Goal: Communication & Community: Answer question/provide support

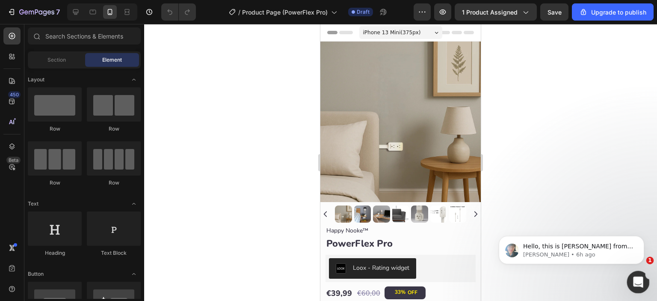
click at [642, 279] on icon "Open Intercom Messenger" at bounding box center [637, 281] width 14 height 14
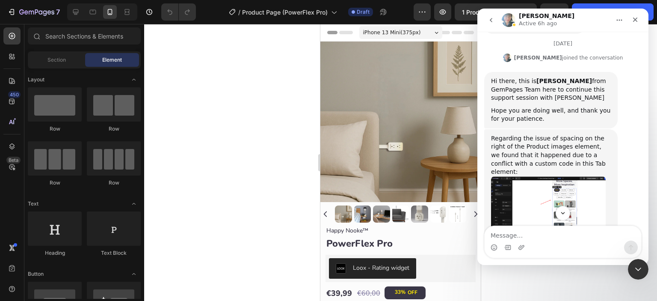
scroll to position [1494, 0]
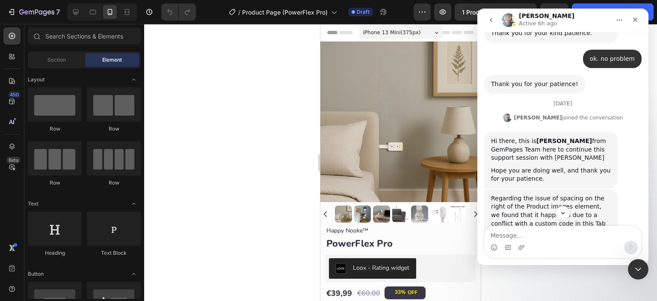
click at [537, 236] on img "Annie says…" at bounding box center [548, 267] width 115 height 63
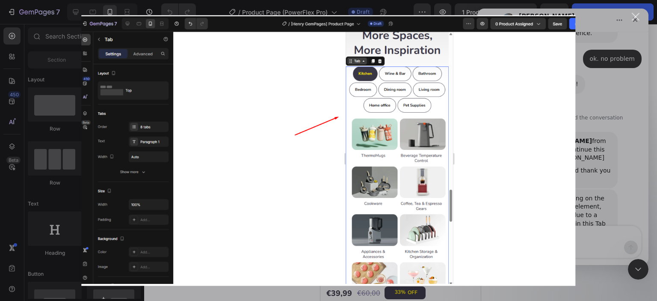
click at [636, 15] on div "Close" at bounding box center [635, 17] width 8 height 8
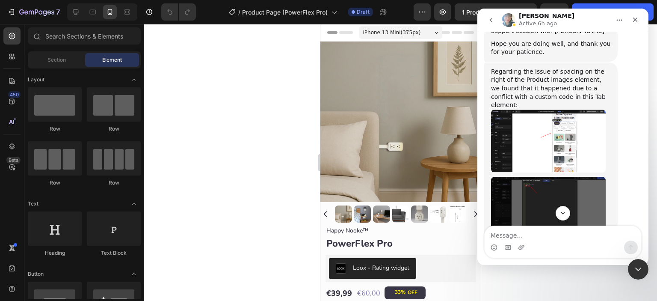
scroll to position [1637, 0]
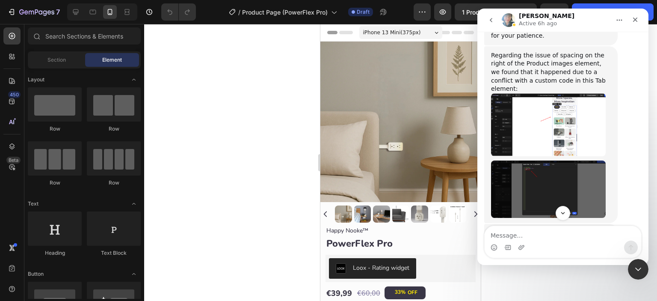
click at [549, 160] on img "Annie says…" at bounding box center [548, 188] width 115 height 57
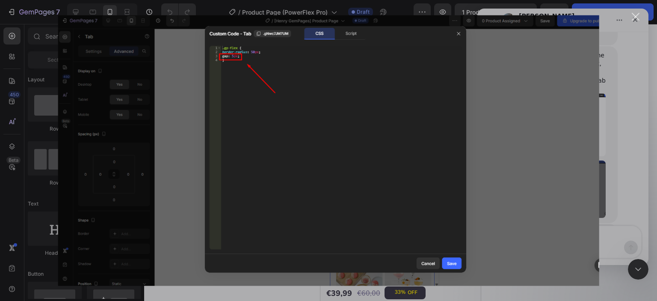
click at [639, 17] on div "Close" at bounding box center [635, 17] width 8 height 8
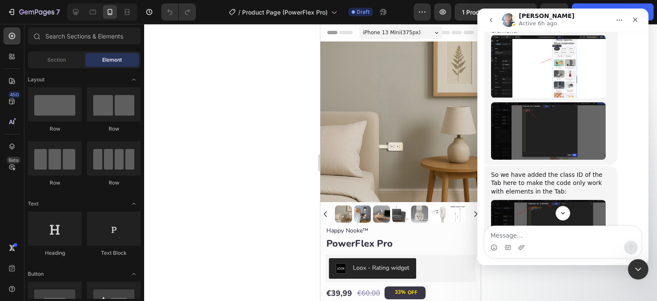
scroll to position [1707, 0]
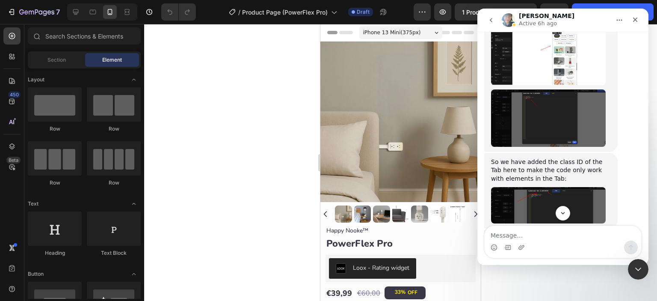
click at [540, 187] on img "Annie says…" at bounding box center [548, 205] width 115 height 36
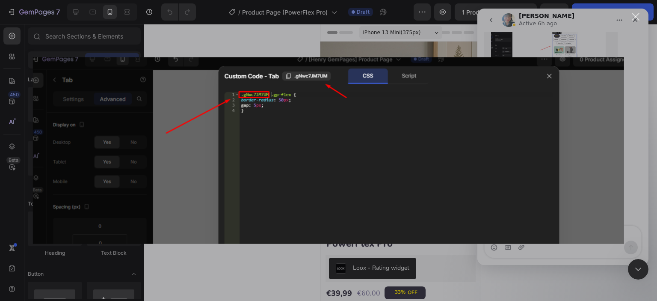
scroll to position [0, 0]
click at [638, 16] on div "Close" at bounding box center [635, 17] width 8 height 8
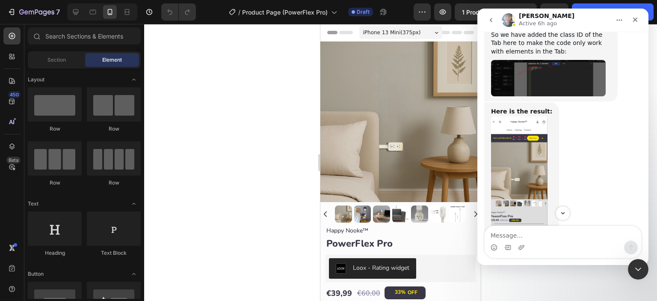
scroll to position [1850, 0]
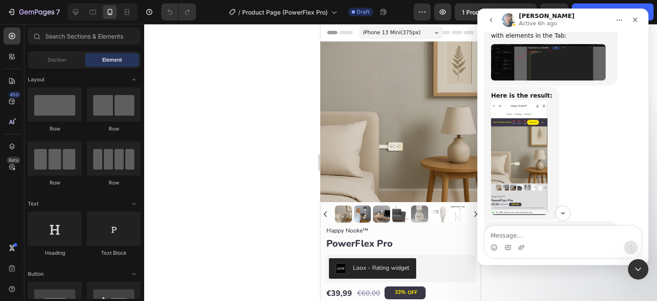
click at [536, 101] on img "Annie says…" at bounding box center [519, 157] width 56 height 115
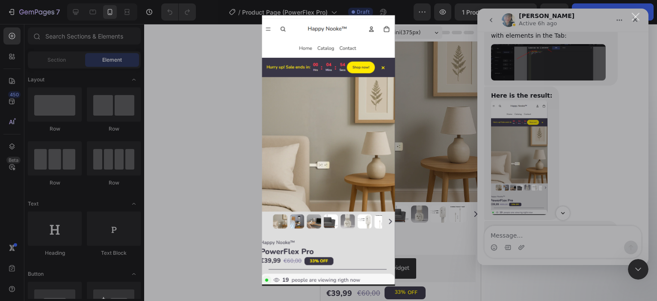
click at [509, 103] on div "Intercom messenger" at bounding box center [328, 150] width 657 height 301
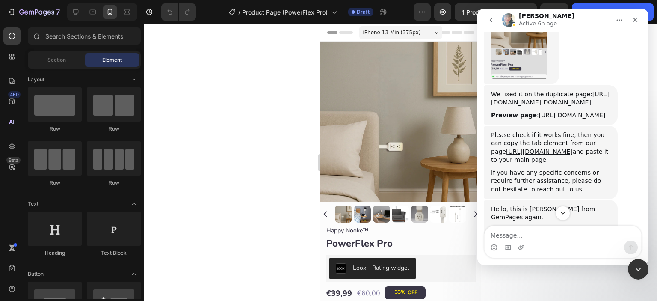
scroll to position [1914, 0]
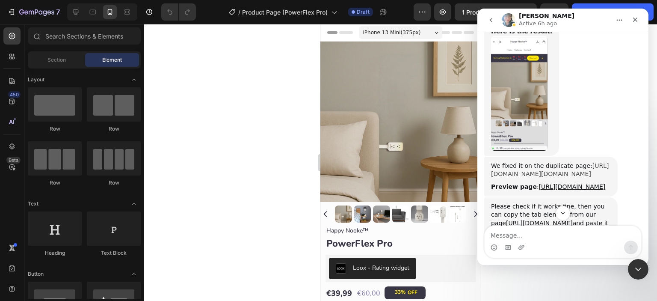
click at [525, 162] on link "[URL][DOMAIN_NAME][DOMAIN_NAME]" at bounding box center [550, 169] width 118 height 15
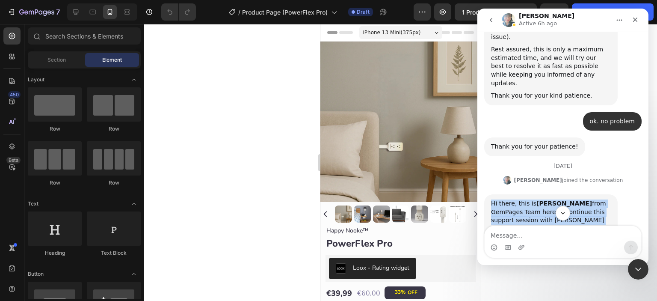
scroll to position [1574, 0]
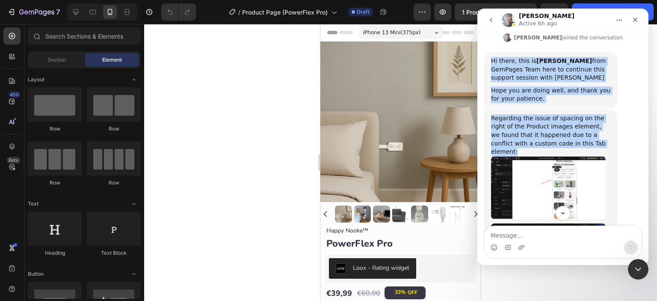
drag, startPoint x: 489, startPoint y: 134, endPoint x: 586, endPoint y: 76, distance: 112.5
copy div "Hi there, this is [PERSON_NAME] from GemPages Team here to continue this suppor…"
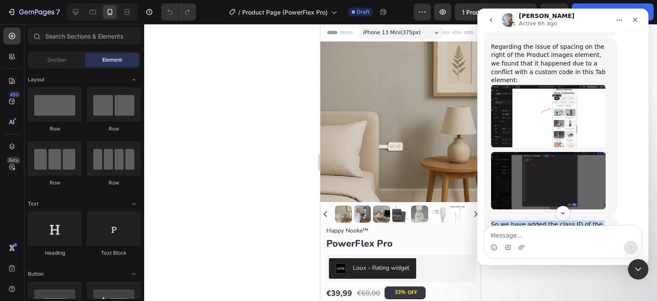
drag, startPoint x: 489, startPoint y: 148, endPoint x: 552, endPoint y: 165, distance: 65.8
click at [552, 215] on div "So we have added the class ID of the Tab here to make the code only work with e…" at bounding box center [550, 253] width 133 height 76
copy div "So we have added the class ID of the Tab here to make the code only work with e…"
click at [539, 152] on img "Annie says…" at bounding box center [548, 180] width 115 height 57
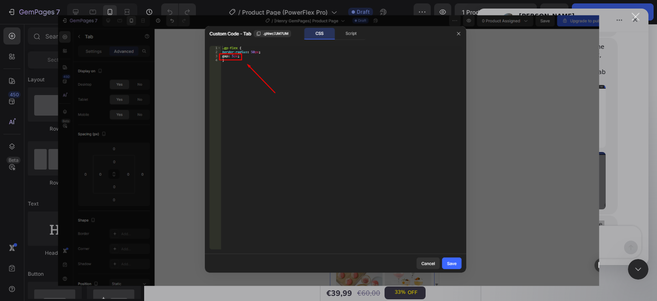
click at [639, 14] on div "Close" at bounding box center [635, 17] width 8 height 8
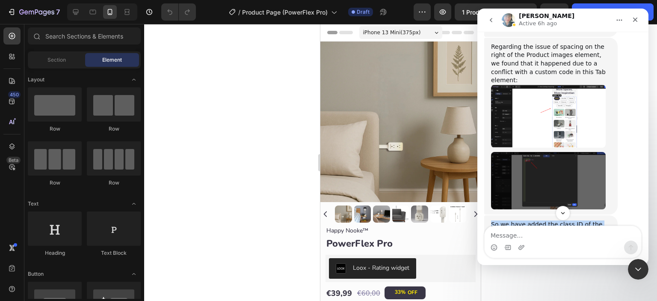
click at [548, 249] on img "Annie says…" at bounding box center [548, 267] width 115 height 36
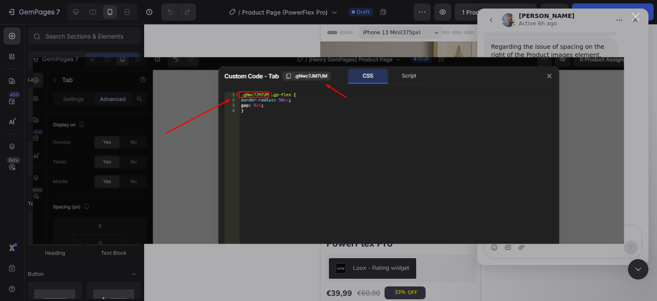
click at [636, 16] on div "Close" at bounding box center [635, 17] width 8 height 8
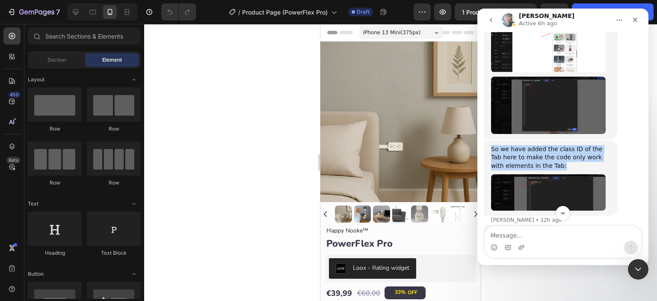
scroll to position [1787, 0]
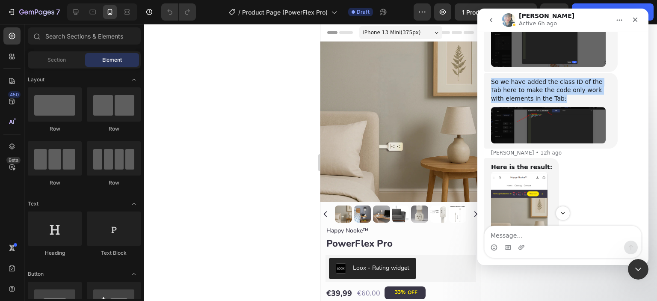
click at [509, 171] on img "Annie says…" at bounding box center [519, 228] width 56 height 115
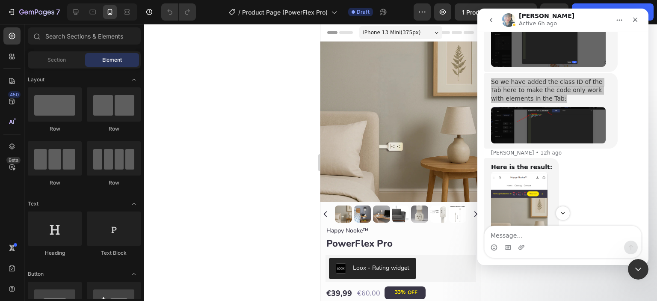
scroll to position [0, 0]
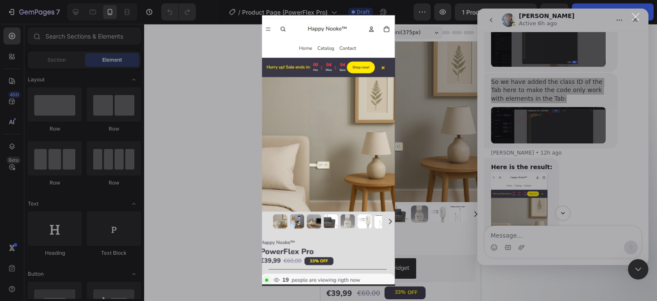
click at [516, 96] on div "Intercom messenger" at bounding box center [328, 150] width 657 height 301
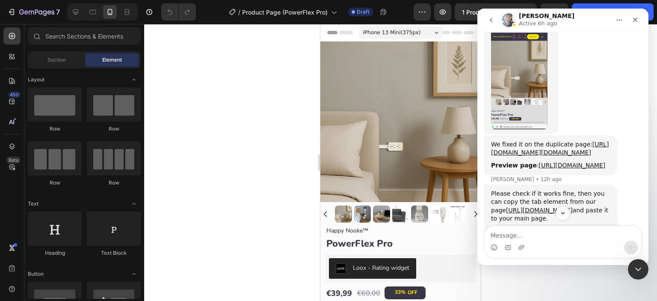
scroll to position [1930, 0]
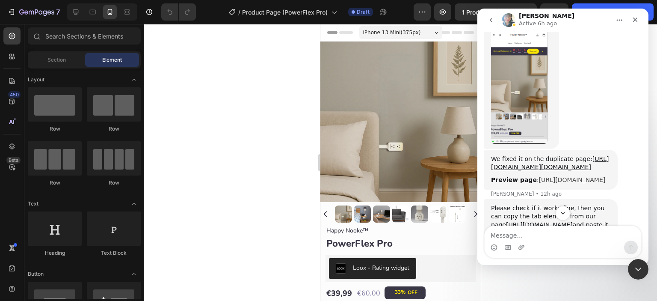
click at [539, 176] on link "[URL][DOMAIN_NAME]" at bounding box center [572, 179] width 67 height 7
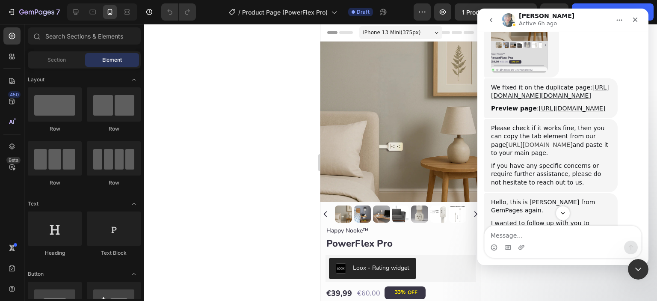
click at [530, 141] on link "[URL][DOMAIN_NAME]" at bounding box center [539, 144] width 67 height 7
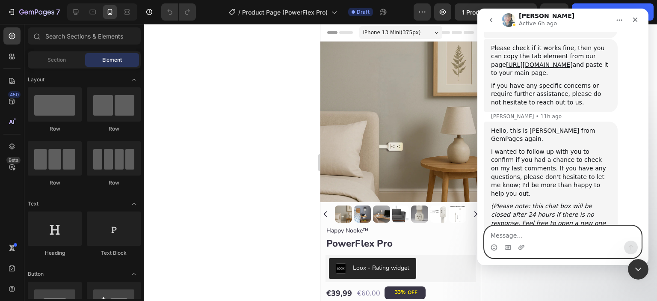
click at [514, 237] on textarea "Message…" at bounding box center [562, 233] width 156 height 15
type textarea "thank you very much"
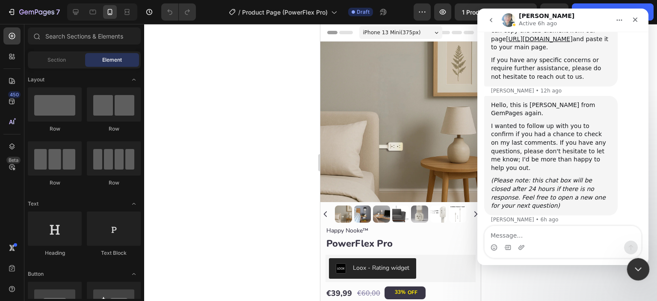
click at [635, 269] on icon "Close Intercom Messenger" at bounding box center [636, 267] width 10 height 10
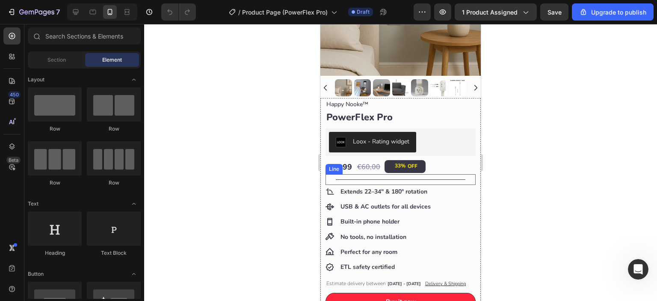
scroll to position [142, 0]
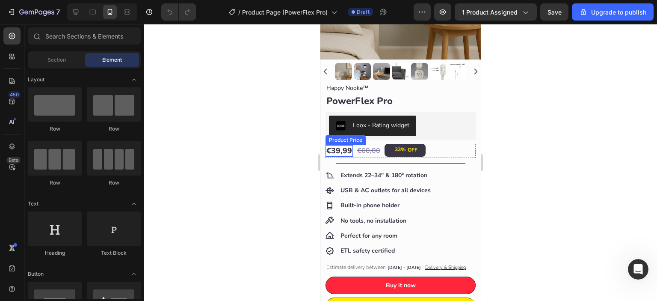
click at [340, 145] on div "€39,99" at bounding box center [338, 151] width 27 height 12
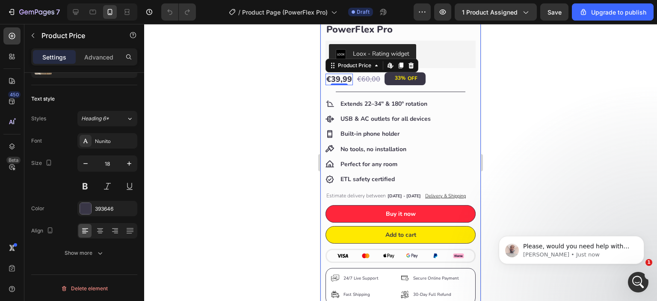
scroll to position [2192, 0]
click at [77, 14] on icon at bounding box center [75, 12] width 9 height 9
type input "24"
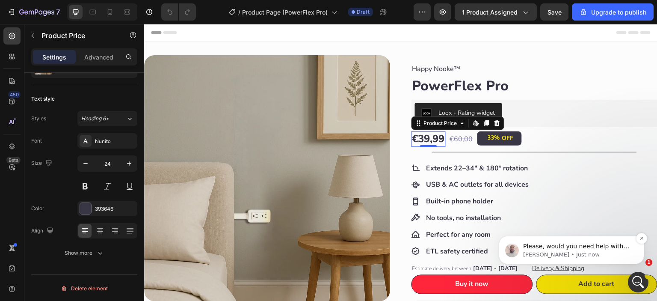
click at [604, 253] on p "[PERSON_NAME] • Just now" at bounding box center [578, 255] width 110 height 8
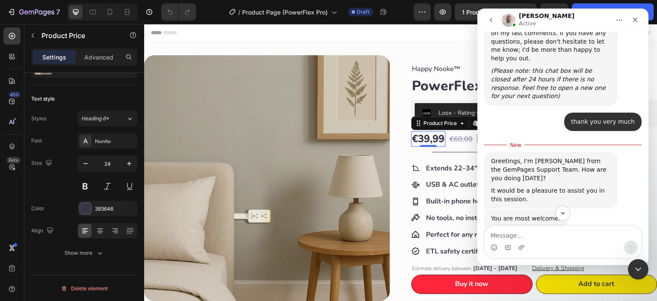
scroll to position [2206, 0]
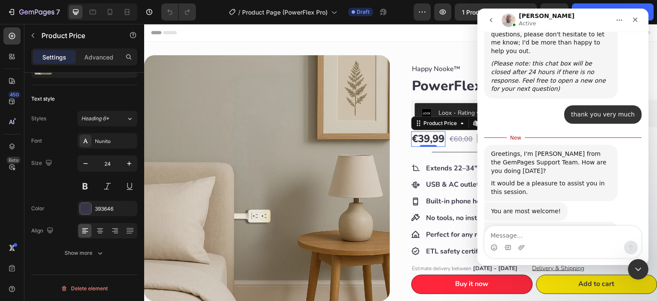
click at [523, 235] on textarea "Message…" at bounding box center [562, 233] width 156 height 15
type textarea "y"
type textarea "yes"
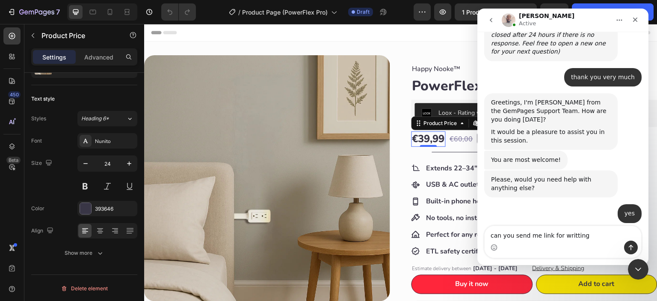
scroll to position [2243, 0]
type textarea "can you send me link for writting feedback"
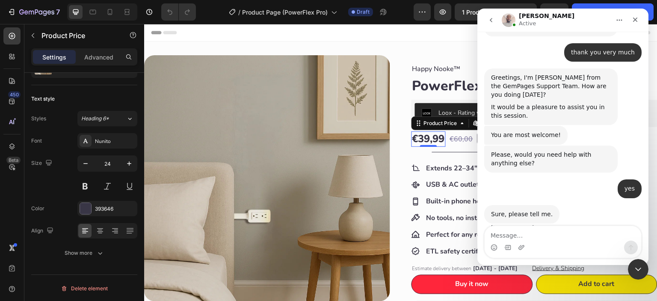
scroll to position [2301, 0]
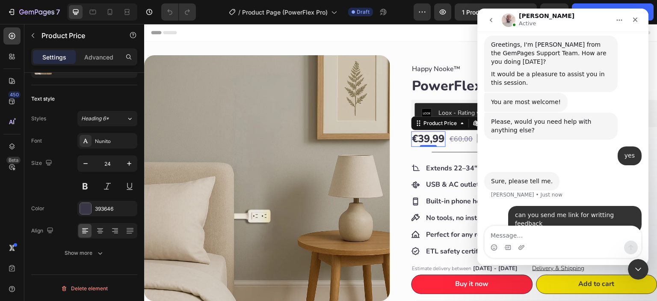
click at [518, 236] on textarea "Message…" at bounding box center [562, 233] width 156 height 15
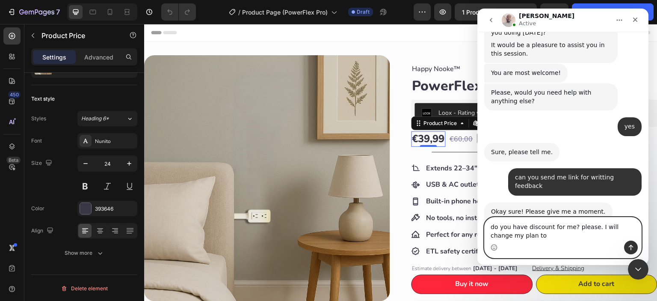
scroll to position [2363, 0]
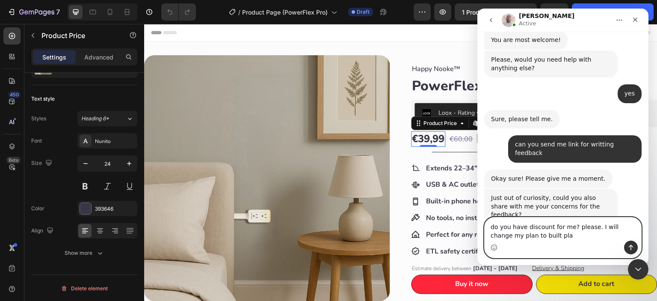
type textarea "do you have discount for me? please. I will change my plan to built plan"
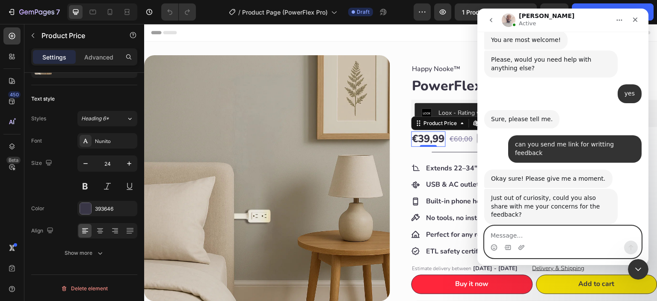
scroll to position [2389, 0]
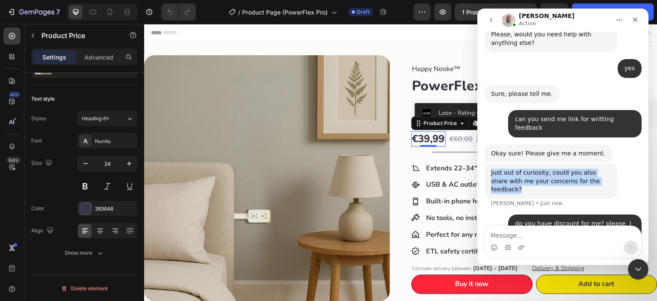
drag, startPoint x: 490, startPoint y: 121, endPoint x: 605, endPoint y: 130, distance: 116.2
click at [605, 163] on div "Just out of curiosity, could you also share with me your concerns for the feedb…" at bounding box center [550, 180] width 133 height 35
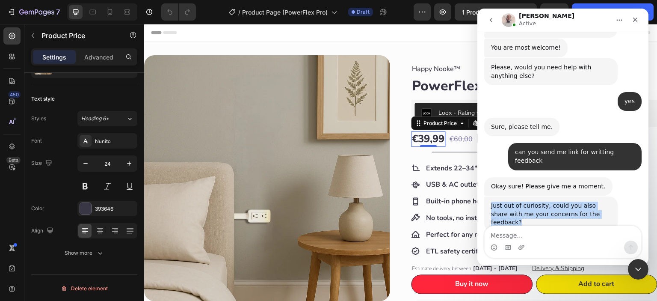
copy div "Just out of curiosity, could you also share with me your concerns for the feedb…"
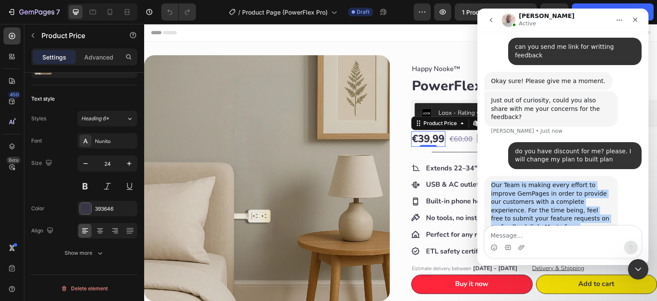
drag, startPoint x: 488, startPoint y: 125, endPoint x: 599, endPoint y: 177, distance: 122.4
click at [599, 177] on div "Our Team is making every effort to improve GemPages in order to provide our cus…" at bounding box center [550, 233] width 133 height 115
copy div "Our Team is making every effort to improve GemPages in order to provide our cus…"
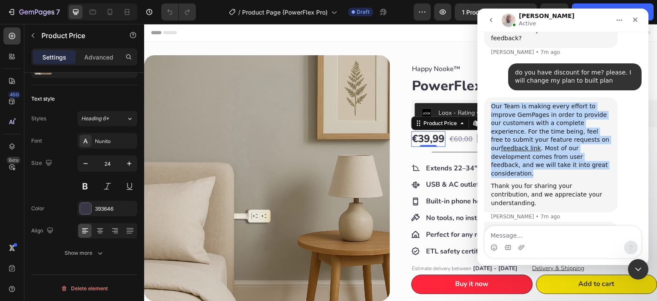
scroll to position [2525, 0]
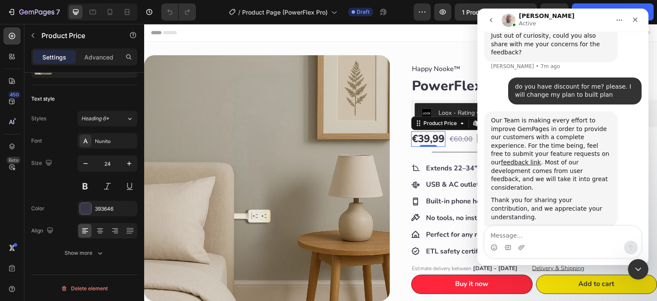
click at [552, 196] on div "Thank you for sharing your contribution, and we appreciate your understanding." at bounding box center [551, 208] width 120 height 25
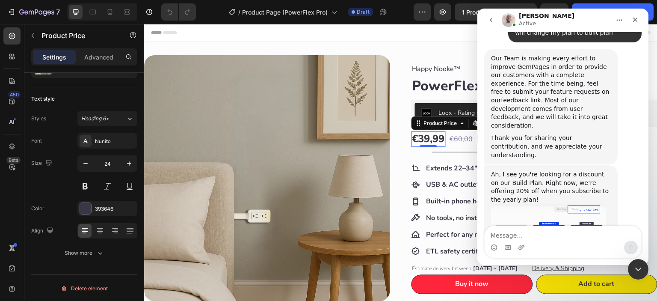
scroll to position [2588, 0]
click at [537, 203] on img "Henry says…" at bounding box center [548, 234] width 115 height 63
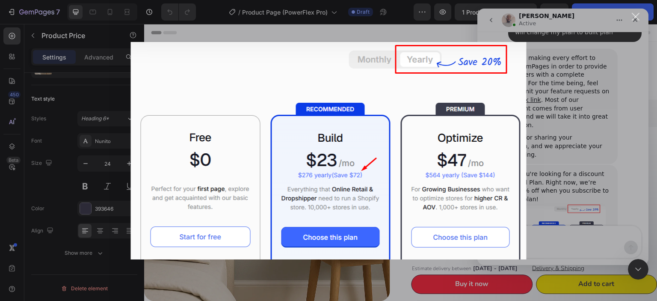
click at [634, 19] on div "Close" at bounding box center [635, 17] width 8 height 8
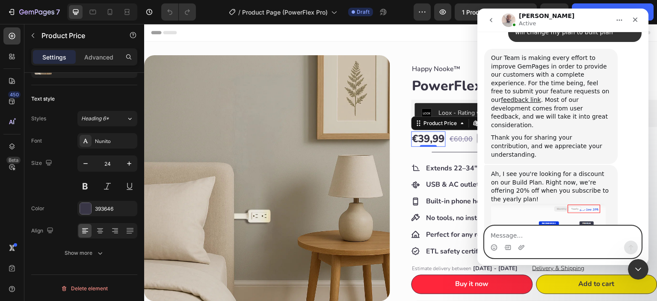
click at [516, 235] on textarea "Message…" at bounding box center [562, 233] width 156 height 15
paste textarea "I am extremely satisfied with GemPages and their team. For people like me who w…"
type textarea "I am extremely satisfied with GemPages and their team. For people like me who w…"
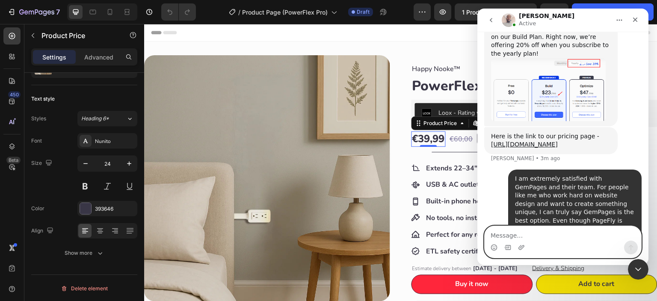
scroll to position [2735, 0]
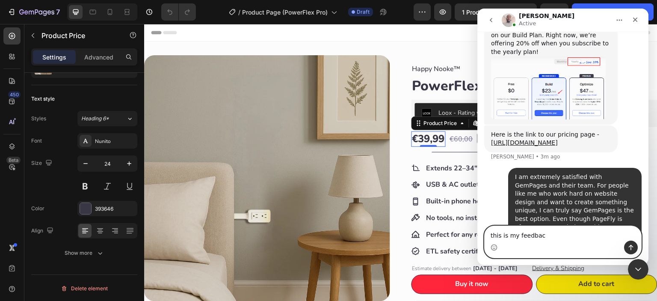
type textarea "this is my feedback"
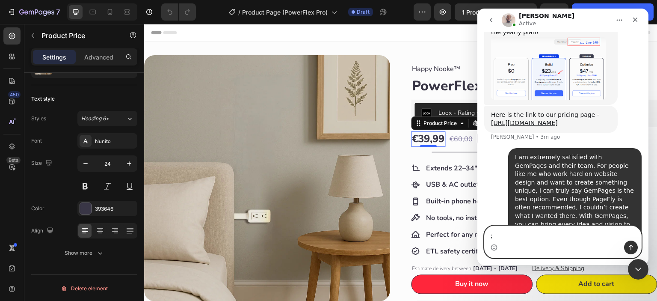
type textarea ";"
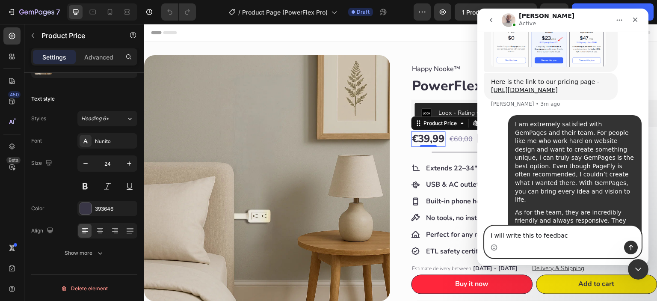
type textarea "I will write this to feedback"
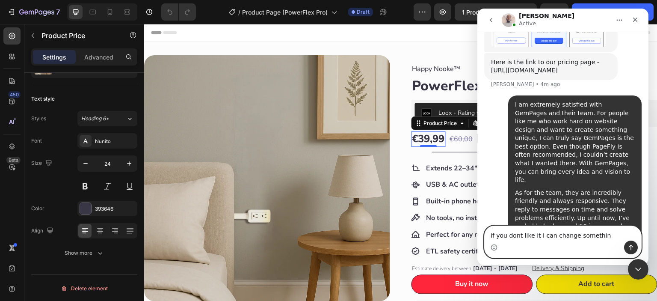
type textarea "if you dont like it I can change something"
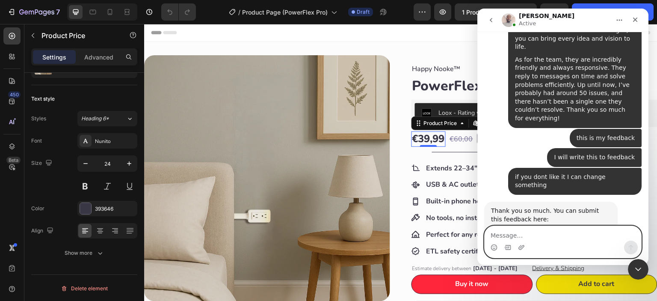
scroll to position [2932, 0]
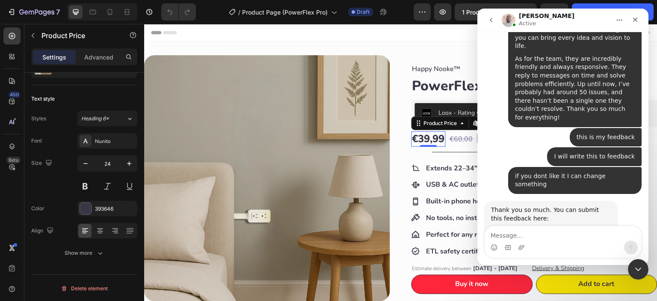
drag, startPoint x: 490, startPoint y: 105, endPoint x: 578, endPoint y: 198, distance: 127.6
click at [578, 201] on div "Thank you so much. You can submit this feedback here: If you have a moment, we’…" at bounding box center [550, 267] width 133 height 132
copy div "If you have a moment, we’d greatly appreciate it if you could share your experi…"
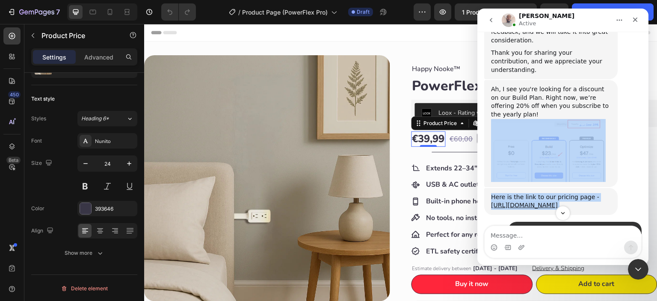
scroll to position [2647, 0]
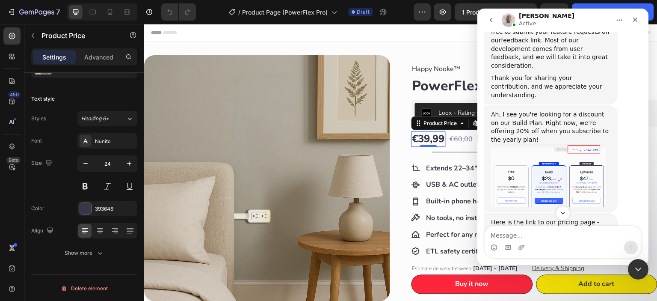
drag, startPoint x: 564, startPoint y: 138, endPoint x: 508, endPoint y: 164, distance: 62.0
copy div "I am extremely satisfied with GemPages and their team. For people like me who w…"
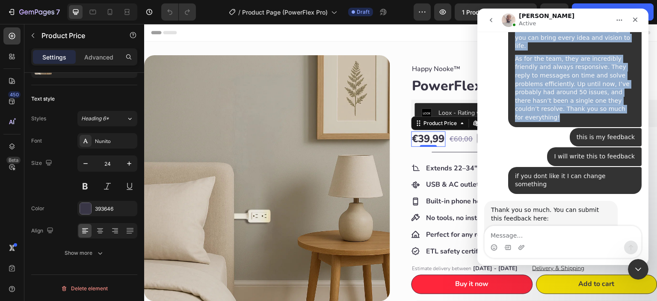
click at [528, 261] on link "[URL][DOMAIN_NAME]" at bounding box center [524, 264] width 67 height 7
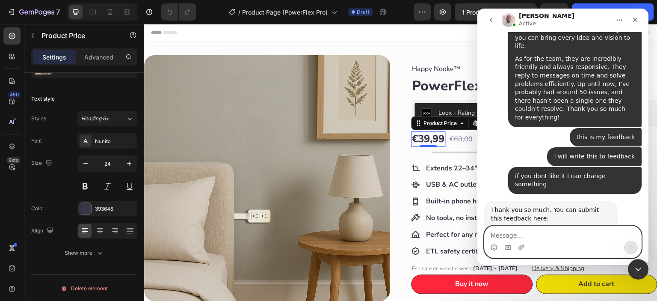
click at [525, 237] on textarea "Message…" at bounding box center [562, 233] width 156 height 15
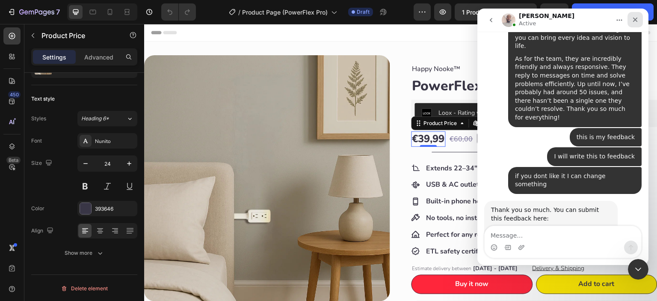
click at [634, 21] on icon "Close" at bounding box center [635, 20] width 5 height 5
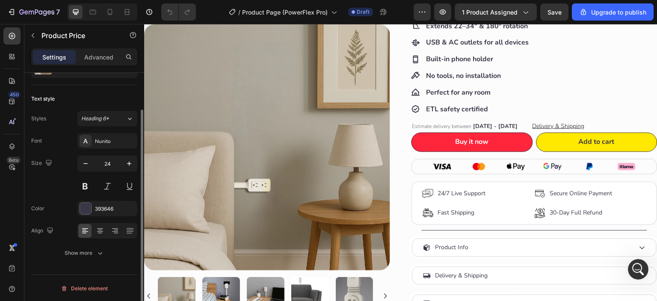
scroll to position [0, 0]
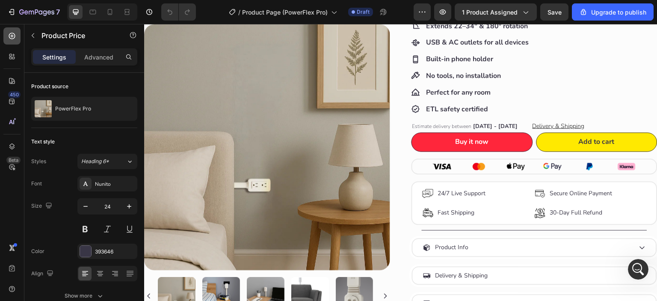
click at [14, 39] on icon at bounding box center [12, 36] width 9 height 9
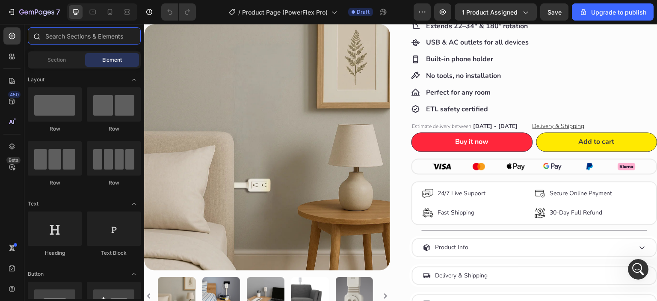
click at [72, 36] on input "text" at bounding box center [84, 35] width 113 height 17
click at [14, 51] on div at bounding box center [11, 56] width 17 height 17
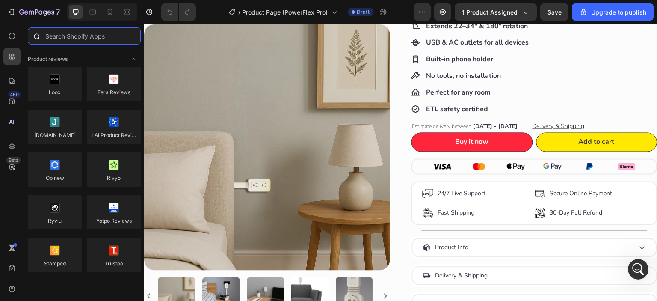
click at [75, 35] on input "text" at bounding box center [84, 35] width 113 height 17
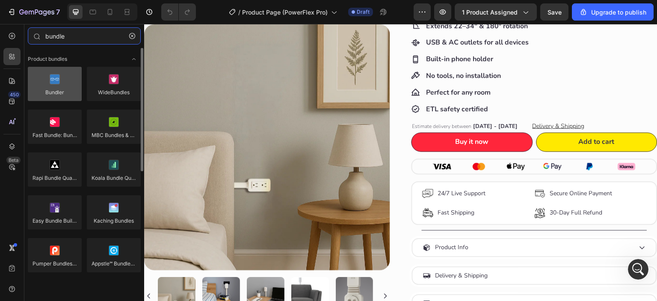
type input "bundle"
click at [54, 83] on div at bounding box center [55, 84] width 54 height 34
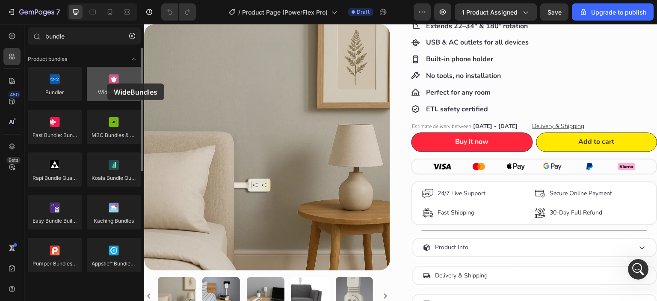
click at [107, 83] on div at bounding box center [114, 84] width 54 height 34
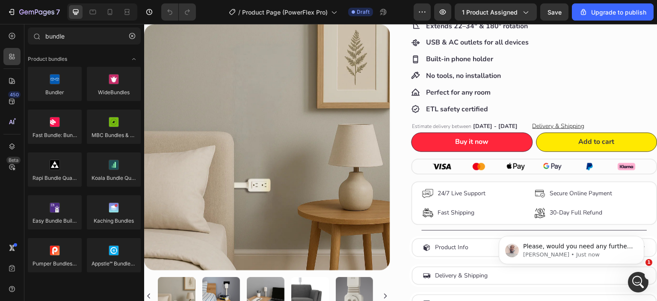
scroll to position [2969, 0]
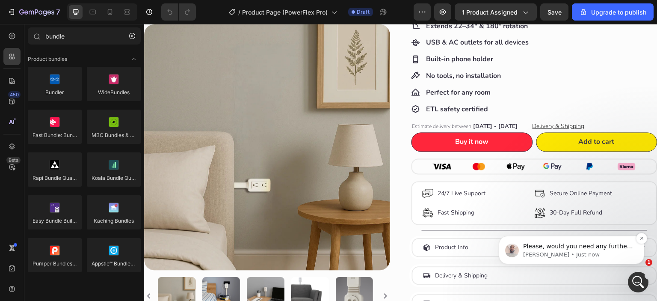
click at [587, 251] on p "[PERSON_NAME] • Just now" at bounding box center [578, 255] width 110 height 8
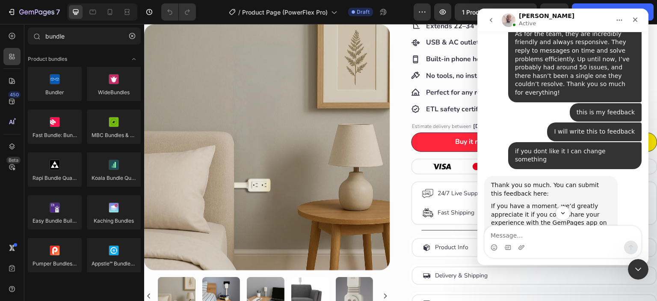
scroll to position [2966, 0]
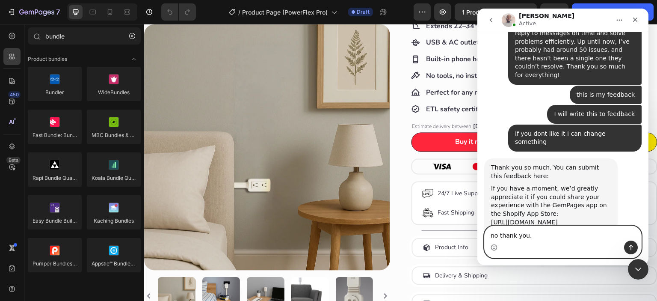
click at [536, 233] on textarea "no thank you." at bounding box center [562, 233] width 156 height 15
paste textarea "No. But I'll need your feedback on the designs I've created soon."
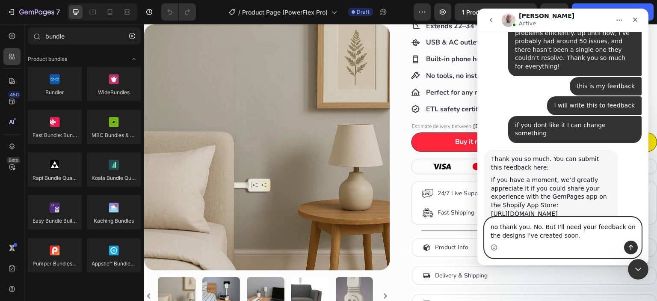
drag, startPoint x: 537, startPoint y: 226, endPoint x: 524, endPoint y: 228, distance: 13.4
click at [524, 228] on textarea "no thank you. No. But I'll need your feedback on the designs I've created soon." at bounding box center [562, 228] width 156 height 23
type textarea "no thank you. But I'll need your feedback on the designs I've created soon."
click at [633, 246] on icon "Send a message…" at bounding box center [630, 247] width 7 height 7
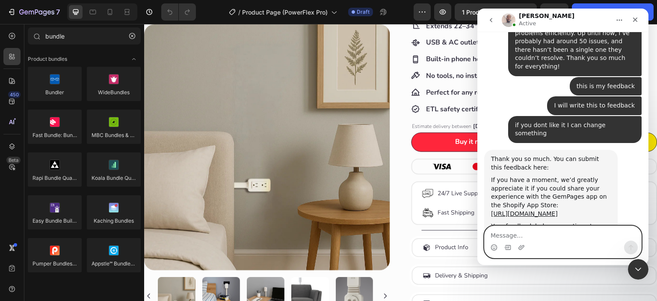
scroll to position [2986, 0]
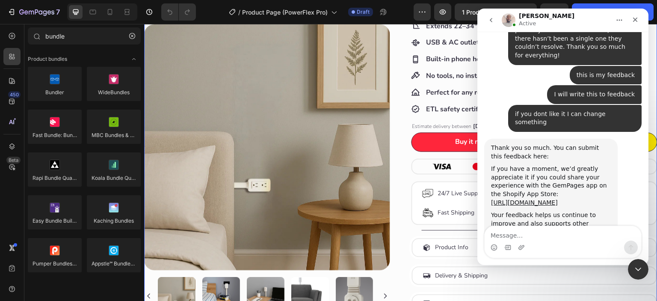
click at [392, 155] on div "Product Images Product Images Happy Nooke™ Product Vendor PowerFlex Pro Product…" at bounding box center [400, 116] width 513 height 406
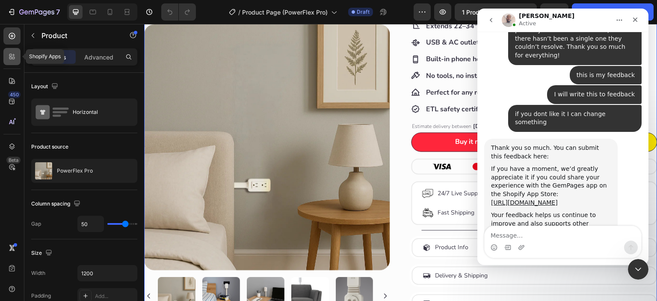
click at [9, 53] on icon at bounding box center [12, 56] width 9 height 9
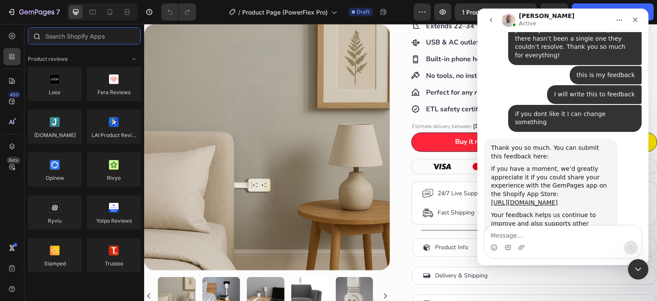
click at [71, 35] on input "text" at bounding box center [84, 35] width 113 height 17
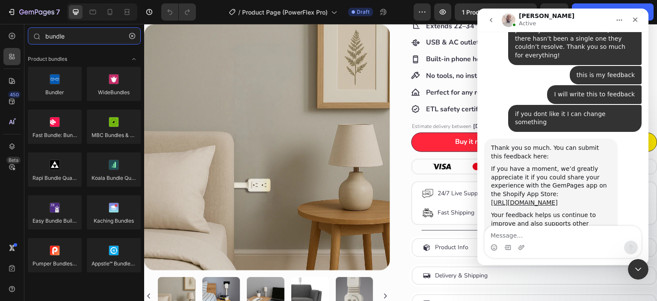
type input "bundle"
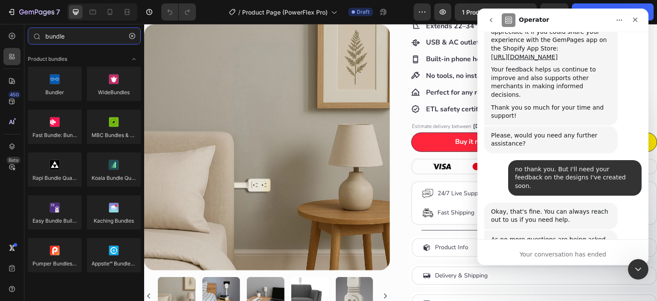
scroll to position [3177, 0]
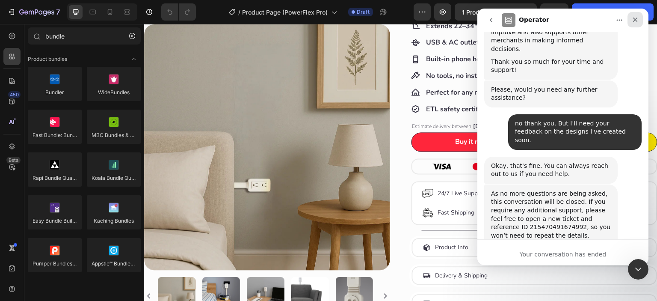
click at [637, 24] on div "Close" at bounding box center [634, 19] width 15 height 15
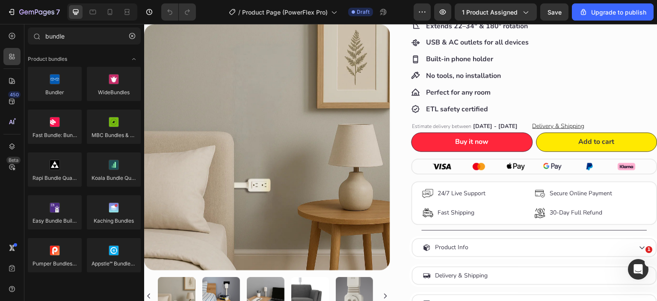
scroll to position [3239, 0]
click at [640, 264] on icon "Open Intercom Messenger" at bounding box center [637, 268] width 14 height 14
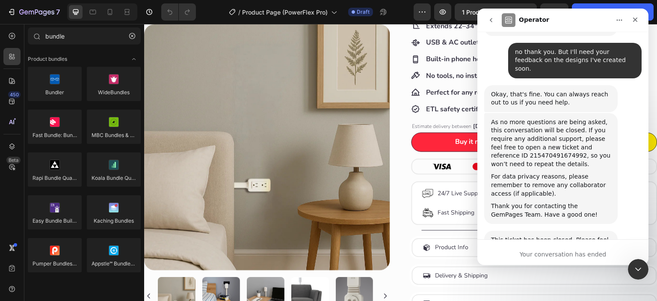
scroll to position [3253, 0]
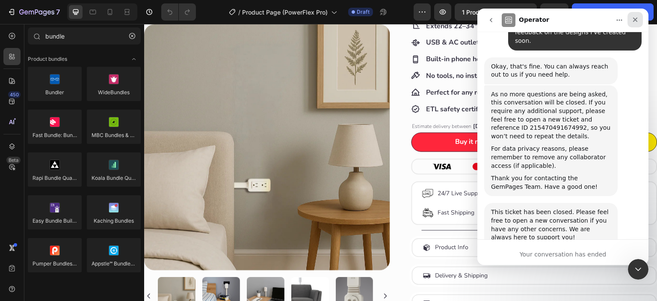
click at [634, 19] on icon "Close" at bounding box center [635, 20] width 5 height 5
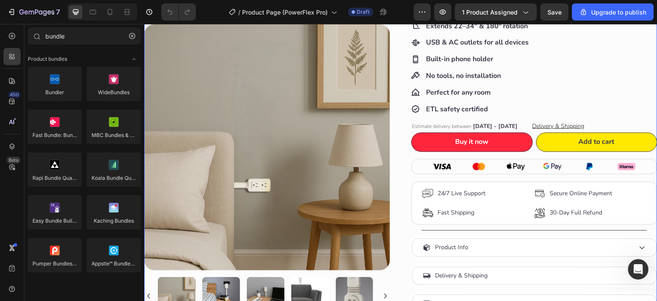
scroll to position [285, 0]
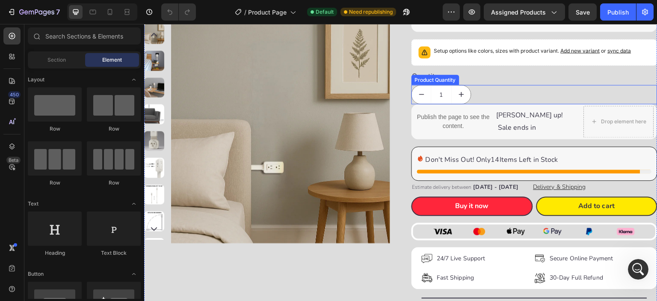
scroll to position [214, 0]
